Goal: Transaction & Acquisition: Purchase product/service

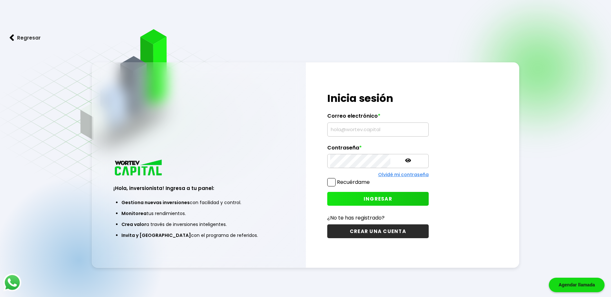
click at [347, 127] on input "text" at bounding box center [378, 130] width 96 height 14
type input "[EMAIL_ADDRESS][DOMAIN_NAME]"
click at [365, 198] on span "INGRESAR" at bounding box center [377, 199] width 29 height 7
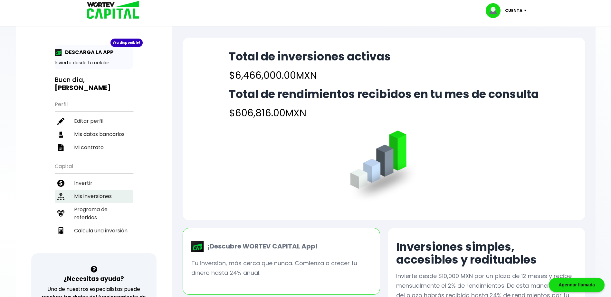
click at [95, 194] on li "Mis inversiones" at bounding box center [94, 196] width 78 height 13
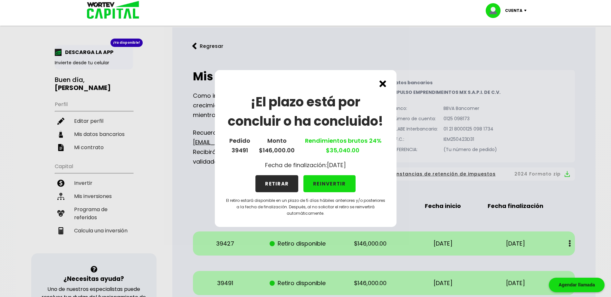
click at [282, 185] on button "RETIRAR" at bounding box center [276, 183] width 43 height 17
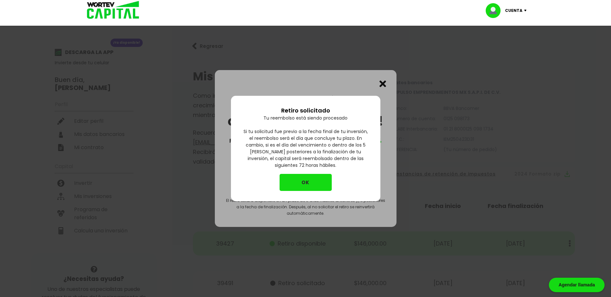
click at [306, 181] on button "OK" at bounding box center [305, 182] width 52 height 17
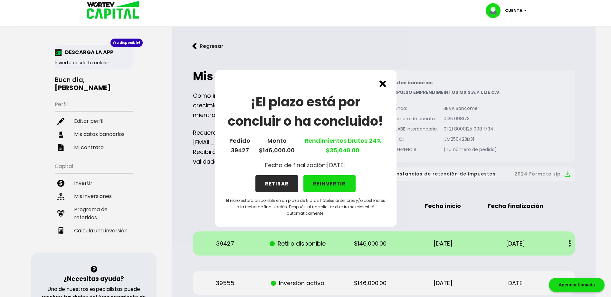
click at [281, 186] on button "RETIRAR" at bounding box center [276, 183] width 43 height 17
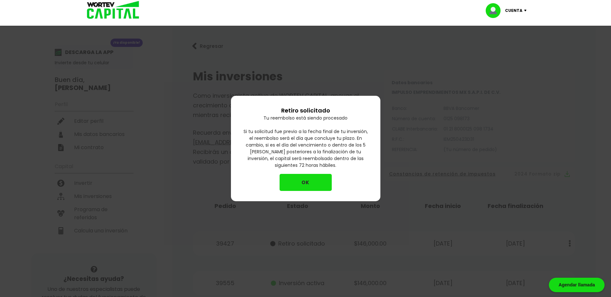
click at [313, 179] on button "OK" at bounding box center [305, 182] width 52 height 17
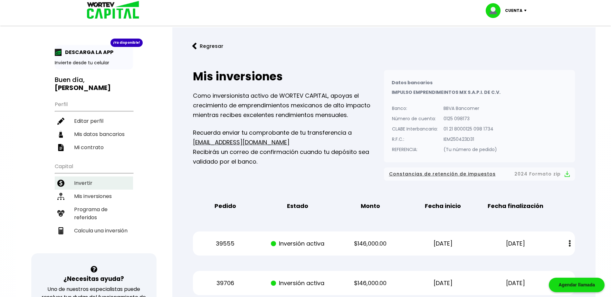
click at [86, 183] on li "Invertir" at bounding box center [94, 183] width 78 height 13
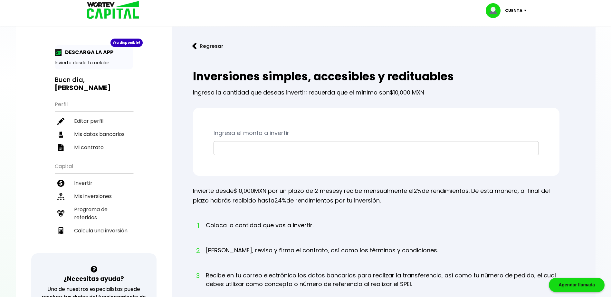
click at [269, 150] on input "text" at bounding box center [375, 149] width 319 height 14
type input "$200,000"
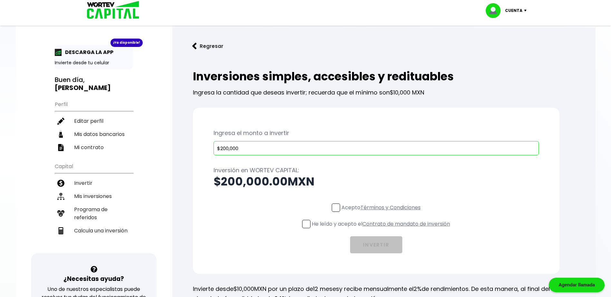
click at [332, 205] on span at bounding box center [336, 208] width 8 height 8
click at [382, 213] on input "Acepto Términos y Condiciones" at bounding box center [382, 213] width 0 height 0
click at [306, 223] on span at bounding box center [306, 224] width 8 height 8
click at [382, 229] on input "He leído y acepto el Contrato de mandato de inversión" at bounding box center [382, 229] width 0 height 0
click at [381, 244] on button "INVERTIR" at bounding box center [376, 245] width 52 height 17
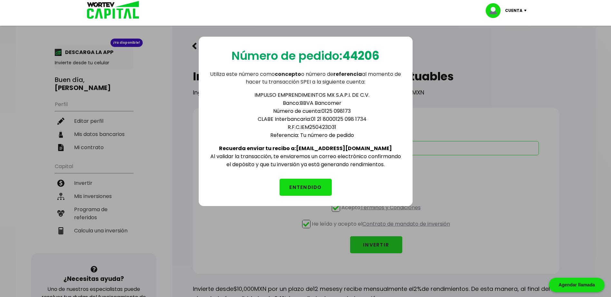
click at [301, 185] on button "ENTENDIDO" at bounding box center [305, 187] width 52 height 17
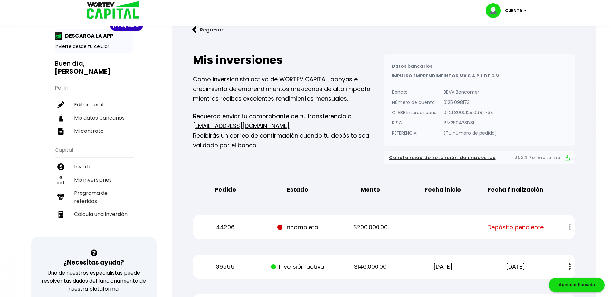
scroll to position [32, 0]
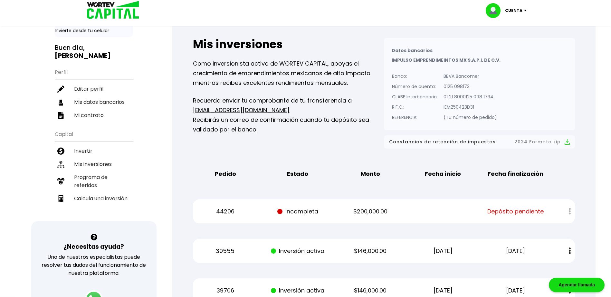
click at [518, 11] on p "Cuenta" at bounding box center [513, 11] width 17 height 10
click at [513, 40] on li "Cerrar sesión" at bounding box center [506, 42] width 51 height 13
